Goal: Obtain resource: Download file/media

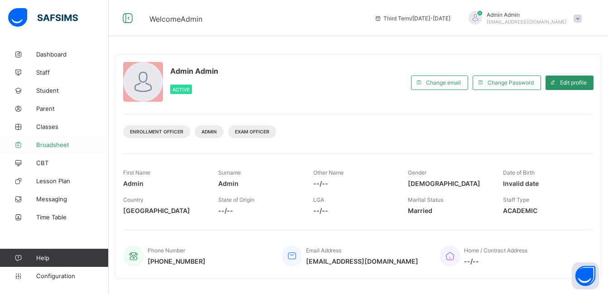
click at [63, 142] on span "Broadsheet" at bounding box center [72, 144] width 72 height 7
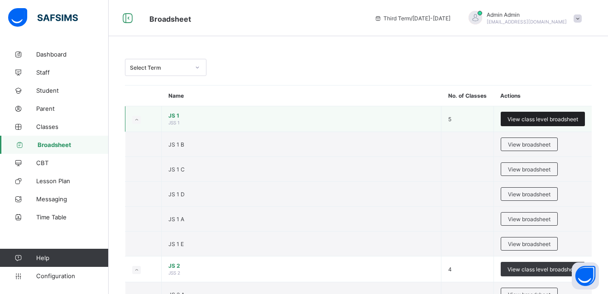
click at [527, 119] on span "View class level broadsheet" at bounding box center [543, 119] width 71 height 7
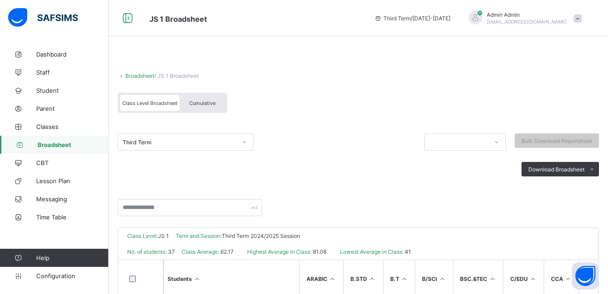
click at [216, 101] on div "Cumulative" at bounding box center [202, 103] width 45 height 16
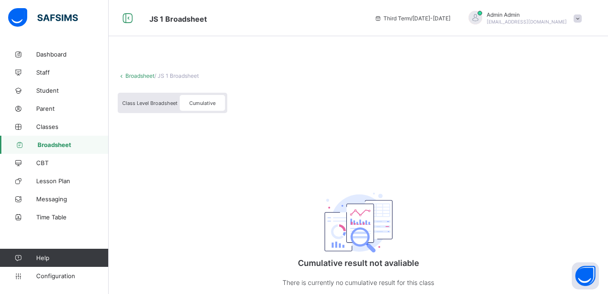
click at [203, 102] on span "Cumulative" at bounding box center [202, 103] width 26 height 6
click at [58, 147] on span "Broadsheet" at bounding box center [73, 144] width 71 height 7
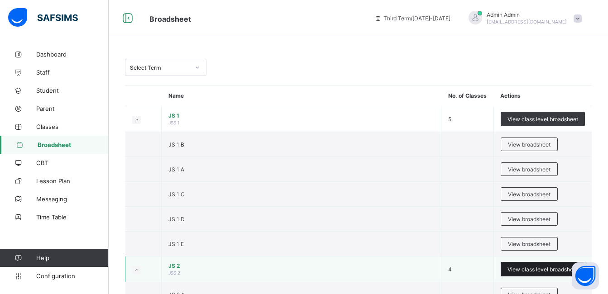
click at [543, 268] on span "View class level broadsheet" at bounding box center [543, 269] width 71 height 7
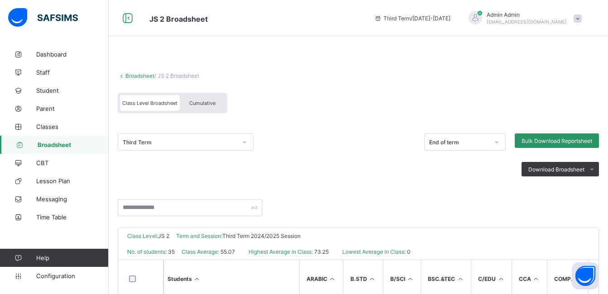
click at [214, 100] on div "Cumulative" at bounding box center [202, 103] width 45 height 16
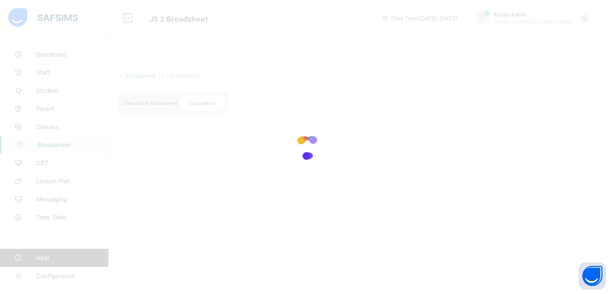
click at [214, 100] on div at bounding box center [307, 147] width 615 height 294
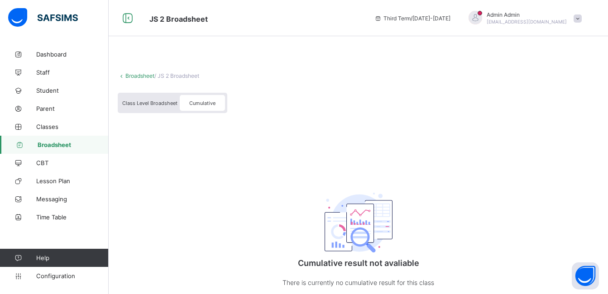
click at [159, 104] on span "Class Level Broadsheet" at bounding box center [149, 103] width 55 height 6
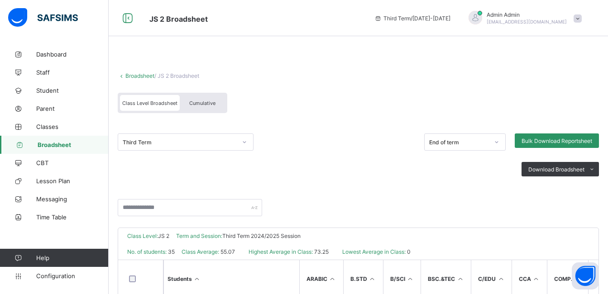
click at [206, 100] on div "Cumulative" at bounding box center [202, 103] width 45 height 16
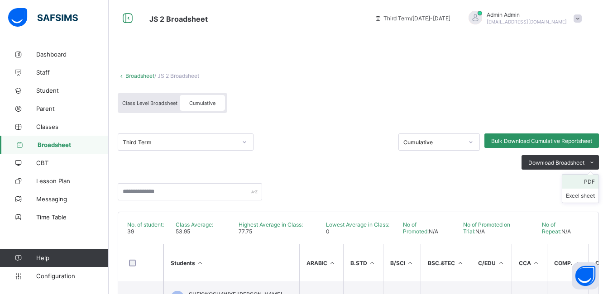
click at [596, 184] on li "PDF" at bounding box center [581, 182] width 36 height 14
click at [68, 146] on span "Broadsheet" at bounding box center [73, 144] width 71 height 7
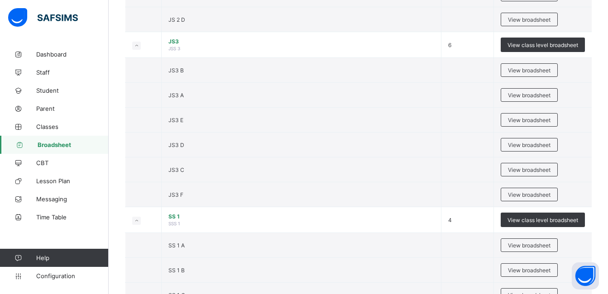
scroll to position [459, 0]
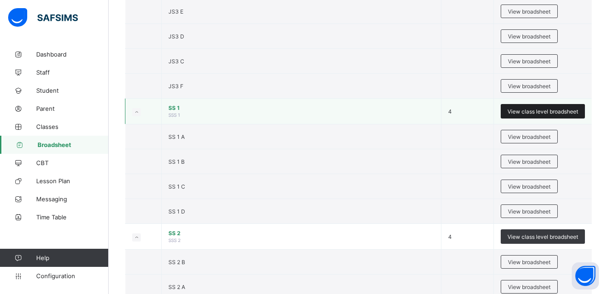
click at [548, 108] on span "View class level broadsheet" at bounding box center [543, 111] width 71 height 7
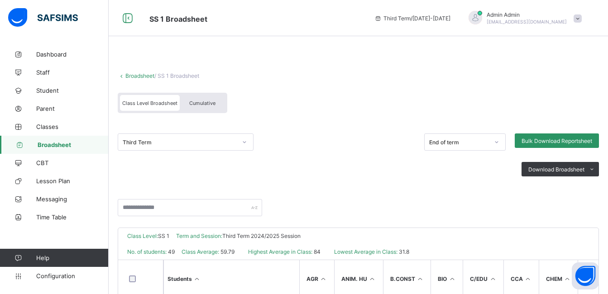
click at [206, 102] on span "Cumulative" at bounding box center [202, 103] width 26 height 6
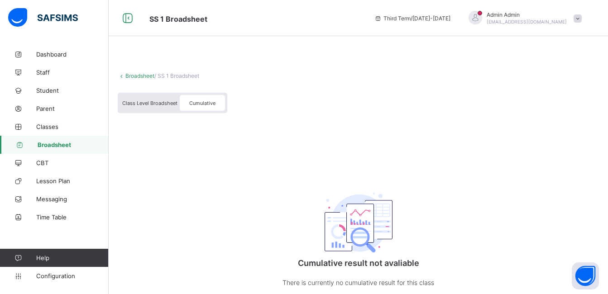
click at [122, 185] on div "Broadsheet / SS 1 Broadsheet Class Level Broadsheet Cumulative Cumulative resul…" at bounding box center [359, 184] width 500 height 279
click at [157, 104] on span "Class Level Broadsheet" at bounding box center [149, 103] width 55 height 6
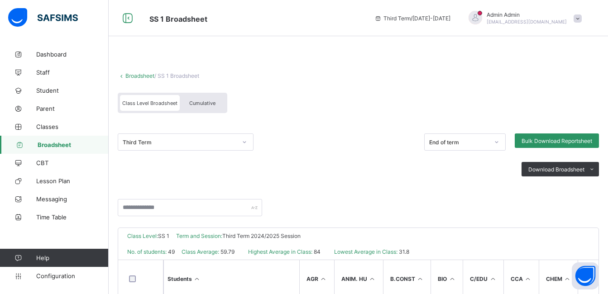
click at [212, 101] on span "Cumulative" at bounding box center [202, 103] width 26 height 6
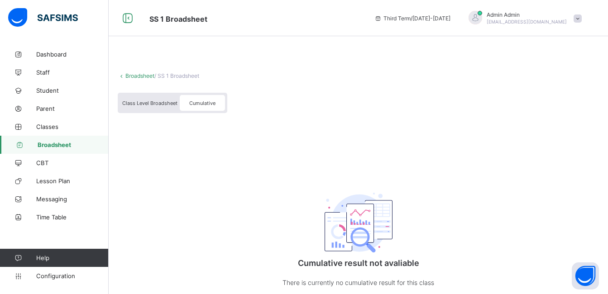
click at [205, 102] on span "Cumulative" at bounding box center [202, 103] width 26 height 6
click at [170, 100] on span "Class Level Broadsheet" at bounding box center [149, 103] width 55 height 6
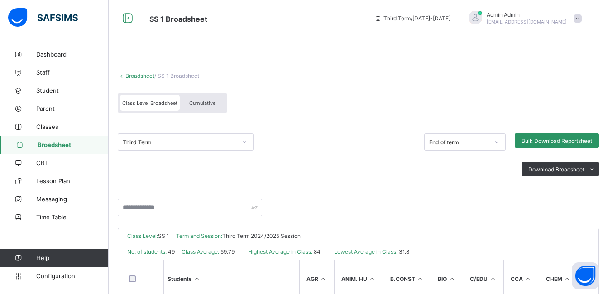
click at [193, 101] on span "Cumulative" at bounding box center [202, 103] width 26 height 6
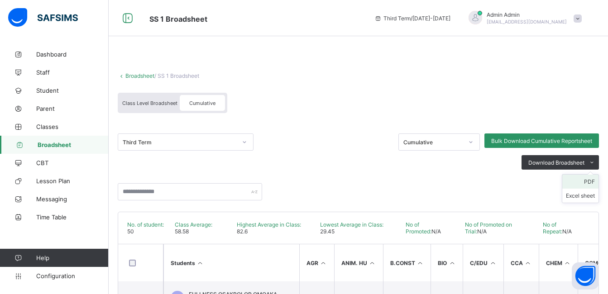
click at [597, 181] on li "PDF" at bounding box center [581, 182] width 36 height 14
click at [61, 142] on span "Broadsheet" at bounding box center [73, 144] width 71 height 7
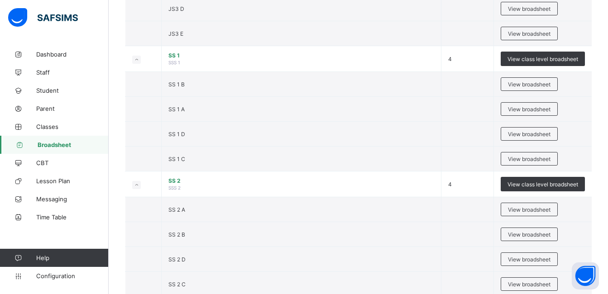
scroll to position [513, 0]
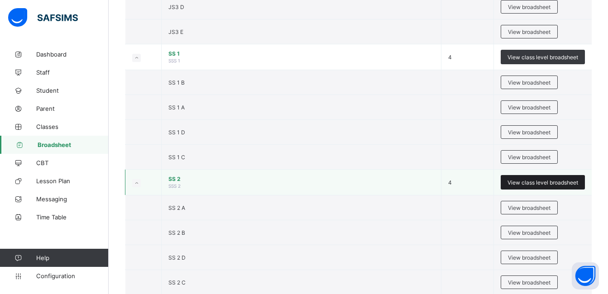
click at [541, 180] on span "View class level broadsheet" at bounding box center [543, 182] width 71 height 7
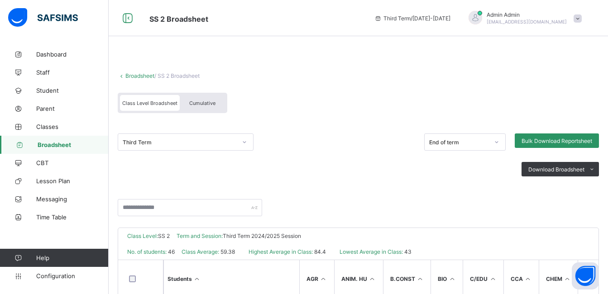
click at [216, 107] on div "Cumulative" at bounding box center [202, 103] width 45 height 16
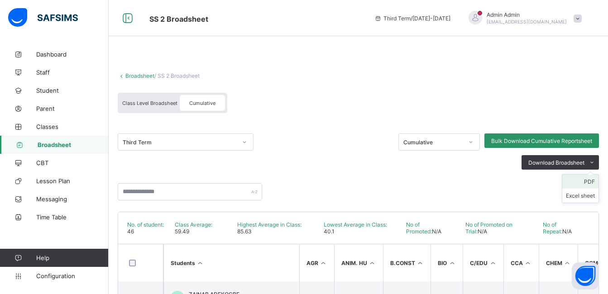
click at [594, 183] on li "PDF" at bounding box center [581, 182] width 36 height 14
click at [66, 140] on link "Broadsheet" at bounding box center [54, 145] width 109 height 18
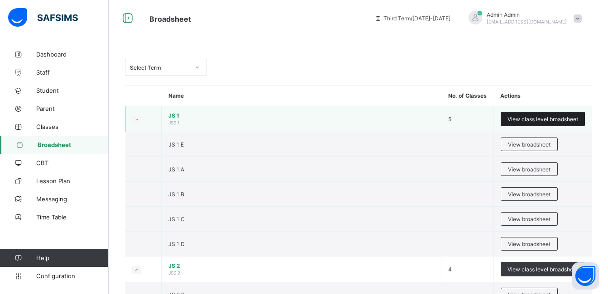
click at [540, 119] on span "View class level broadsheet" at bounding box center [543, 119] width 71 height 7
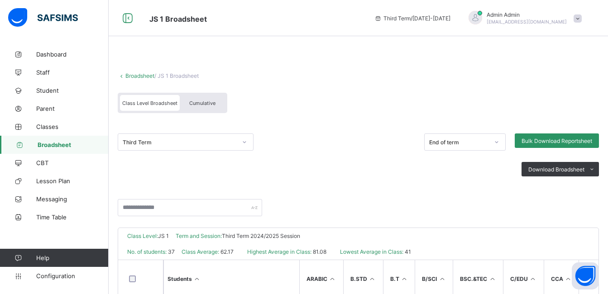
click at [212, 101] on span "Cumulative" at bounding box center [202, 103] width 26 height 6
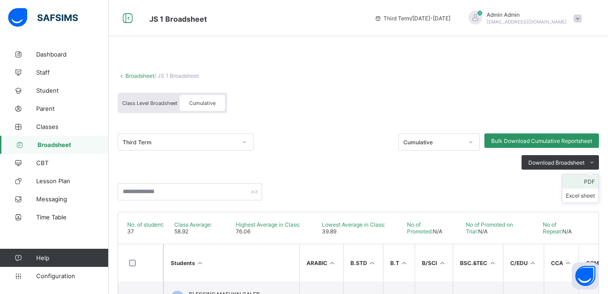
click at [597, 179] on li "PDF" at bounding box center [581, 182] width 36 height 14
click at [462, 89] on div "Class Level Broadsheet Cumulative" at bounding box center [359, 105] width 482 height 34
click at [540, 68] on span at bounding box center [359, 67] width 482 height 9
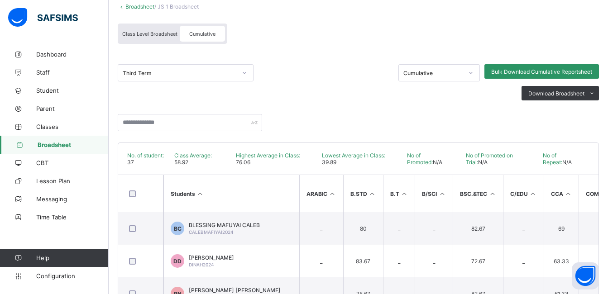
scroll to position [72, 0]
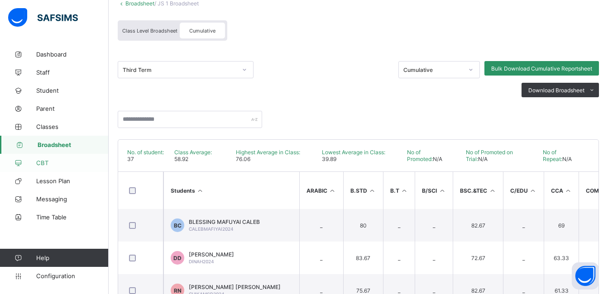
click at [49, 158] on link "CBT" at bounding box center [54, 163] width 109 height 18
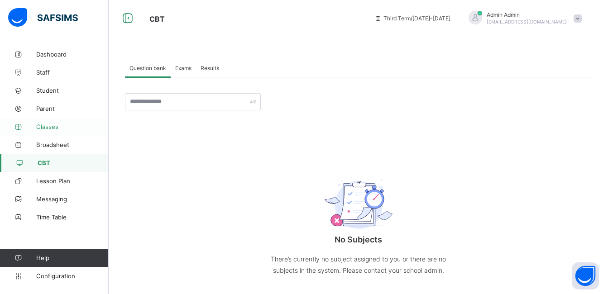
click at [52, 130] on span "Classes" at bounding box center [72, 126] width 72 height 7
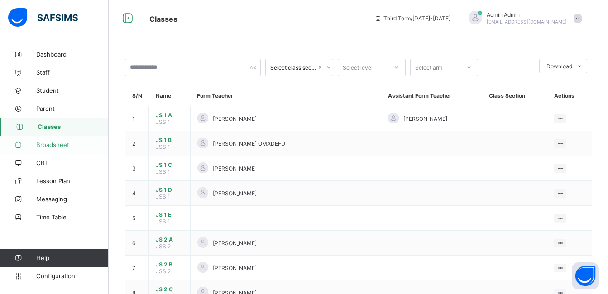
click at [53, 143] on span "Broadsheet" at bounding box center [72, 144] width 72 height 7
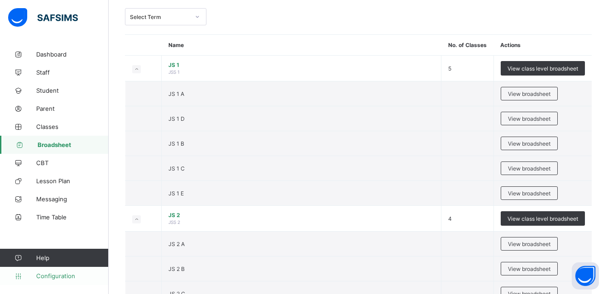
click at [73, 279] on span "Configuration" at bounding box center [72, 276] width 72 height 7
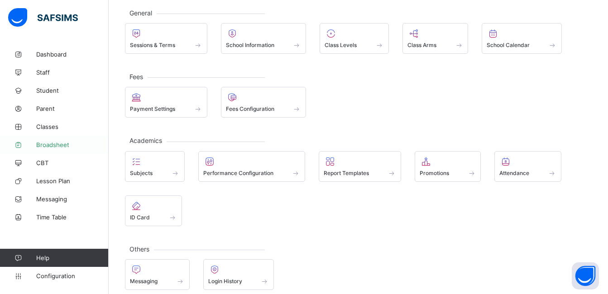
click at [48, 145] on span "Broadsheet" at bounding box center [72, 144] width 72 height 7
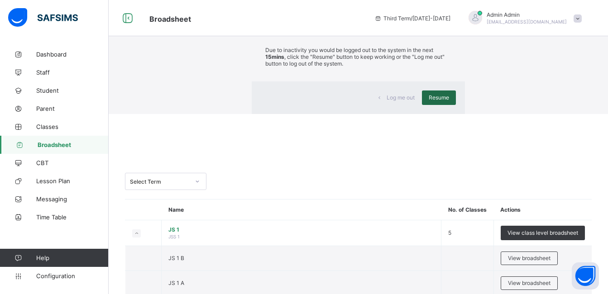
click at [429, 101] on span "Resume" at bounding box center [439, 97] width 20 height 7
